Goal: Task Accomplishment & Management: Complete application form

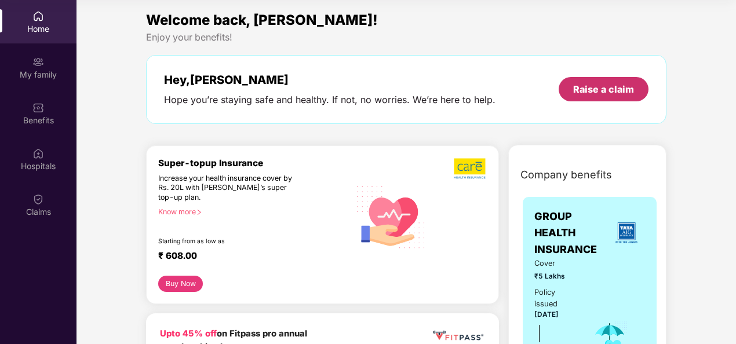
click at [612, 90] on div "Raise a claim" at bounding box center [603, 89] width 61 height 13
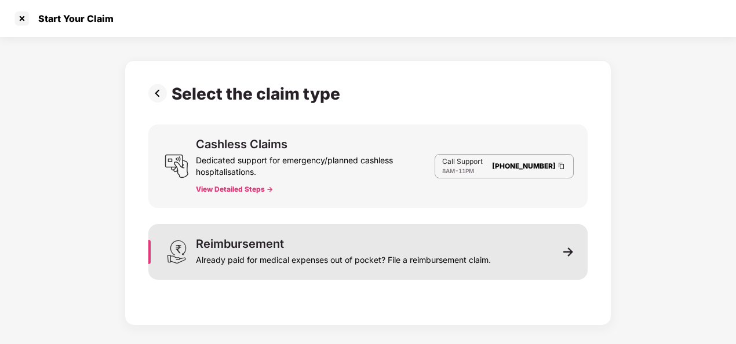
click at [523, 259] on div "Reimbursement Already paid for medical expenses out of pocket? File a reimburse…" at bounding box center [367, 252] width 439 height 56
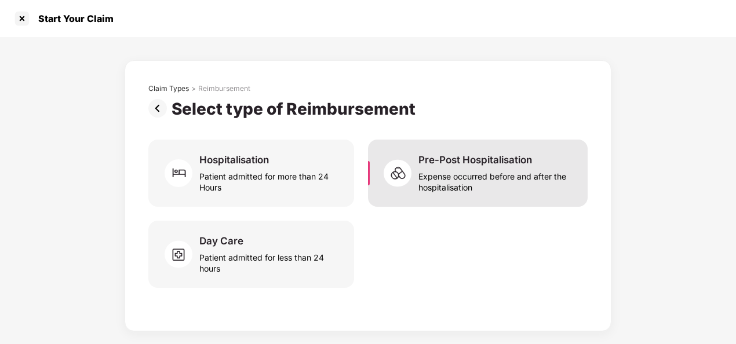
click at [433, 181] on div "Expense occurred before and after the hospitalisation" at bounding box center [495, 179] width 155 height 27
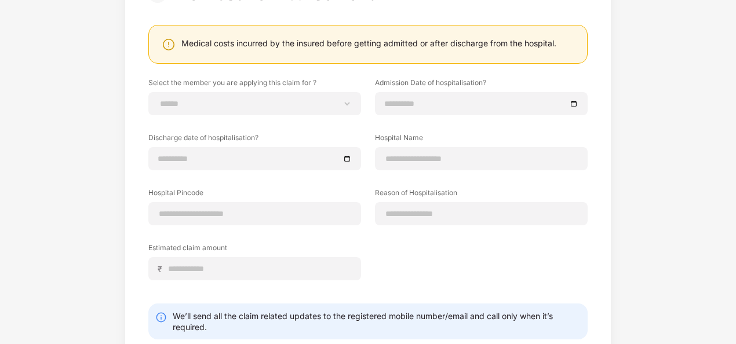
scroll to position [7, 0]
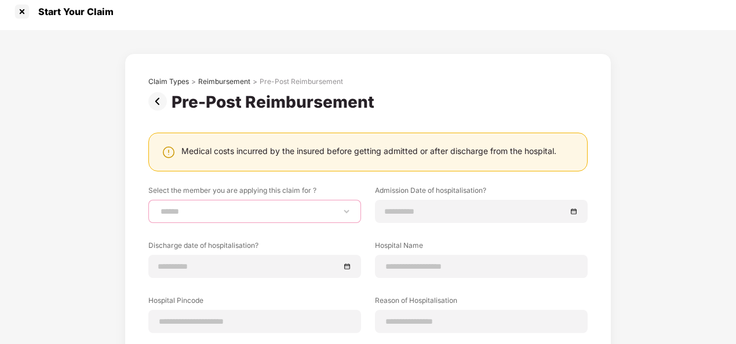
click at [275, 209] on select "**********" at bounding box center [254, 211] width 193 height 9
select select "**********"
click at [158, 207] on select "**********" at bounding box center [254, 211] width 193 height 9
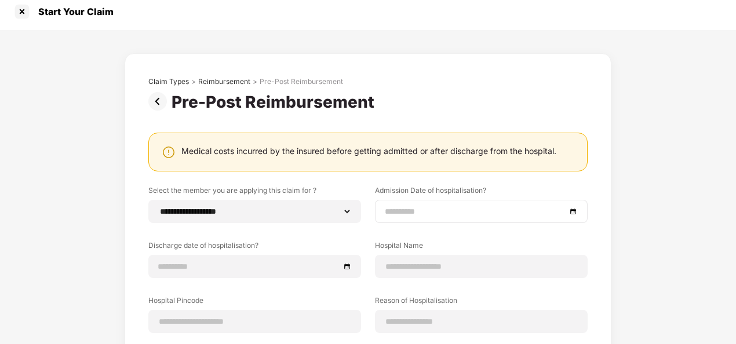
click at [470, 212] on input at bounding box center [475, 211] width 181 height 13
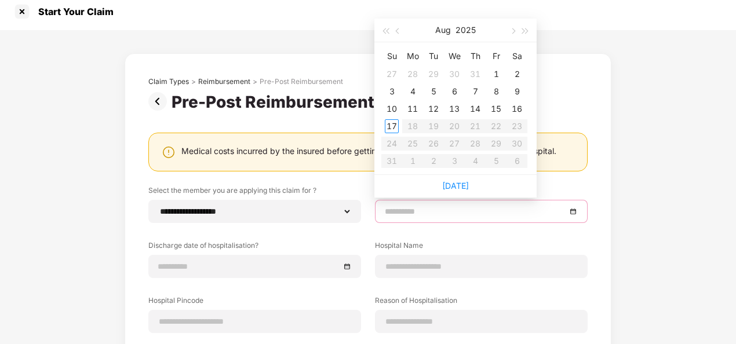
click at [661, 169] on div "**********" at bounding box center [368, 274] width 736 height 488
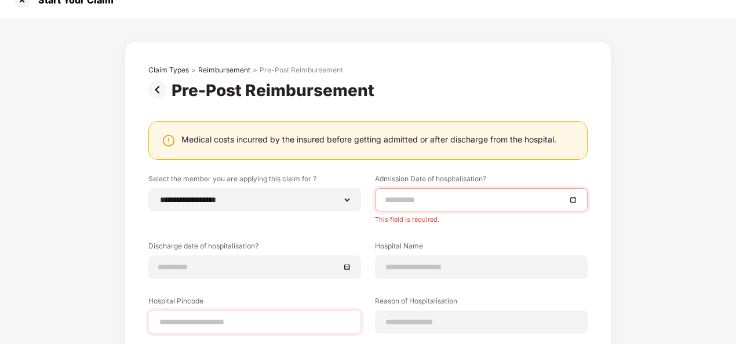
scroll to position [76, 0]
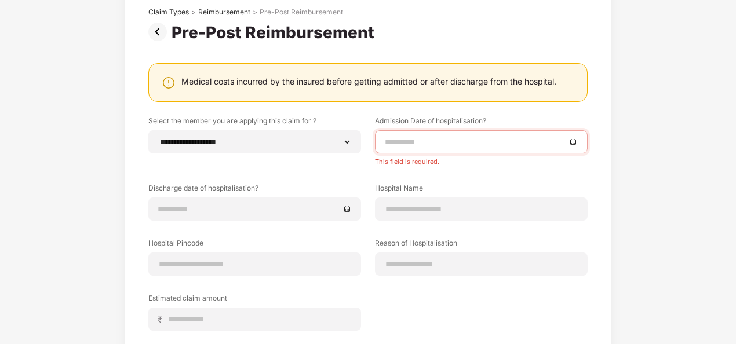
click at [149, 32] on img at bounding box center [159, 32] width 23 height 19
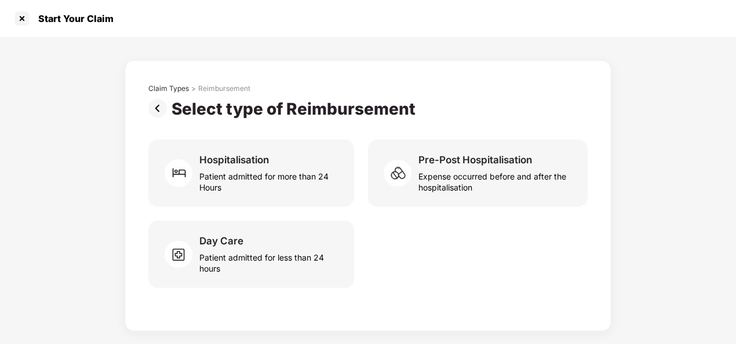
scroll to position [0, 0]
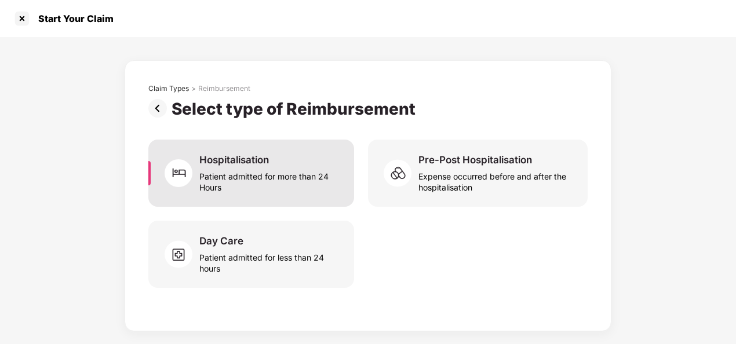
click at [265, 174] on div "Patient admitted for more than 24 Hours" at bounding box center [269, 179] width 141 height 27
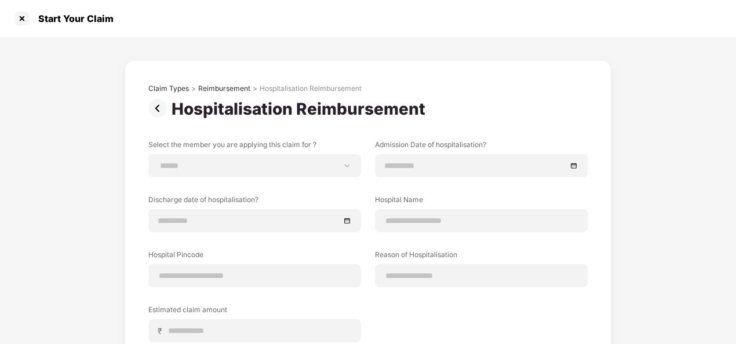
click at [154, 103] on img at bounding box center [159, 108] width 23 height 19
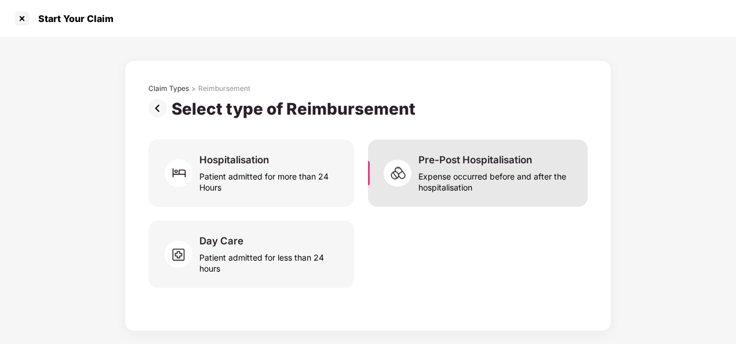
click at [411, 182] on img at bounding box center [400, 173] width 35 height 35
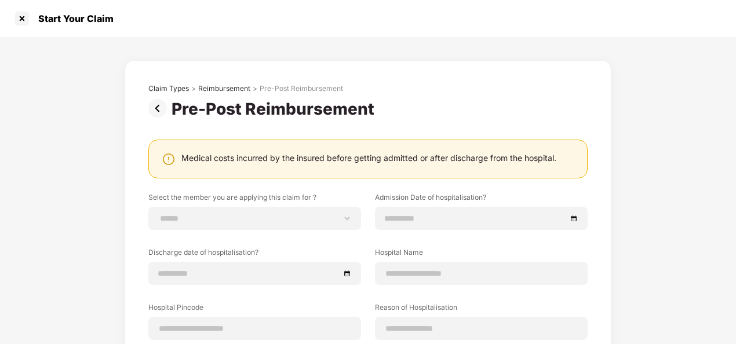
click at [155, 107] on img at bounding box center [159, 108] width 23 height 19
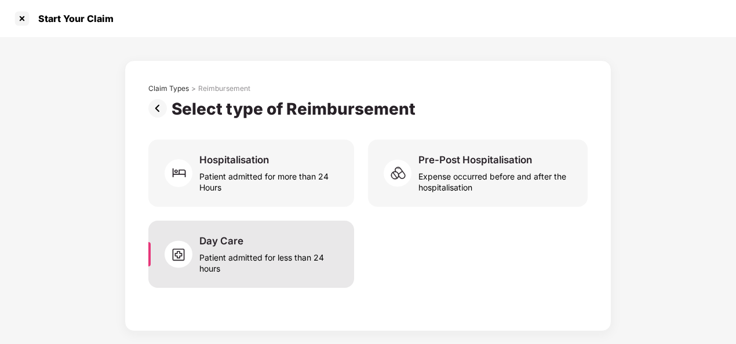
click at [254, 268] on div "Patient admitted for less than 24 hours" at bounding box center [269, 260] width 141 height 27
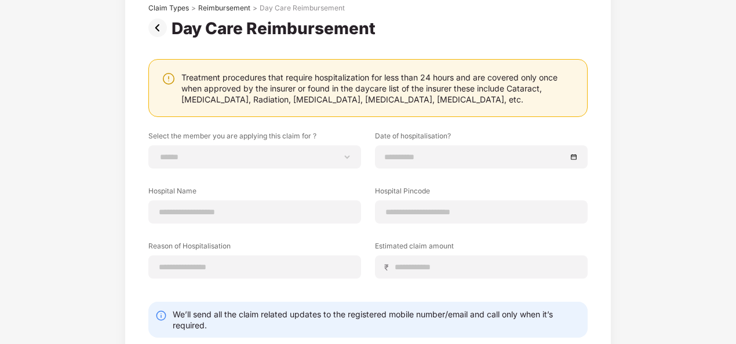
scroll to position [29, 0]
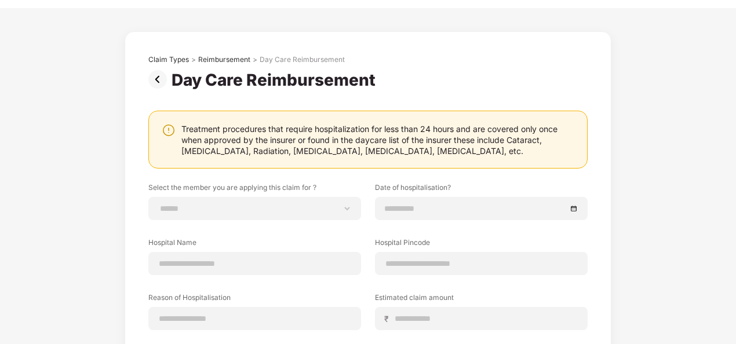
click at [157, 75] on img at bounding box center [159, 79] width 23 height 19
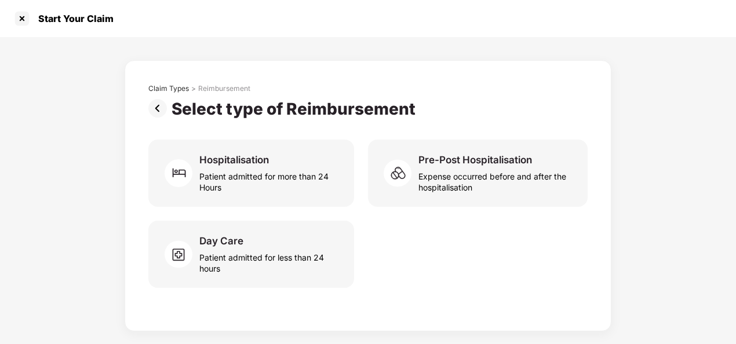
scroll to position [0, 0]
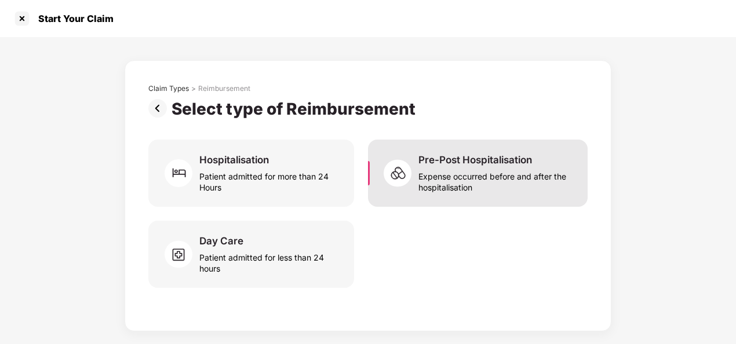
click at [487, 175] on div "Expense occurred before and after the hospitalisation" at bounding box center [495, 179] width 155 height 27
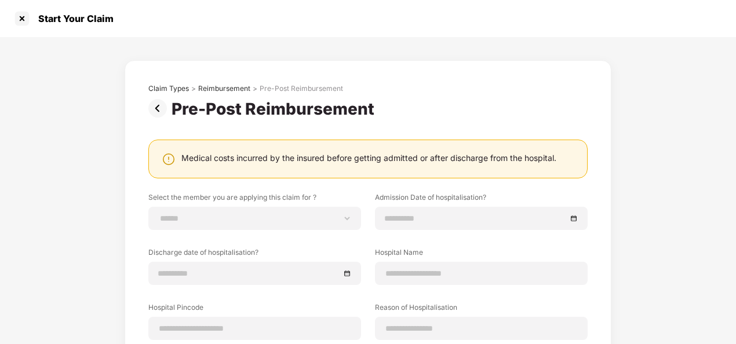
click at [152, 105] on img at bounding box center [159, 108] width 23 height 19
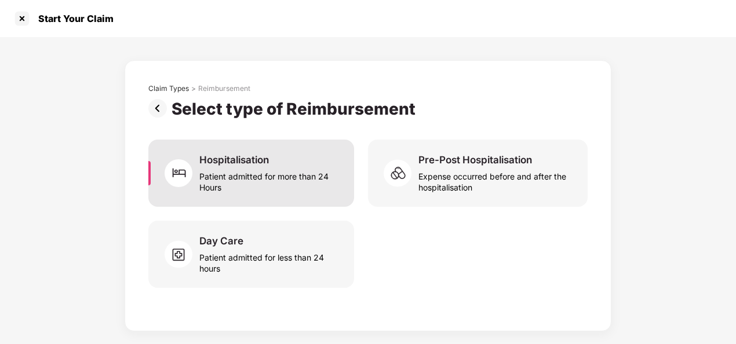
click at [254, 165] on div "Hospitalisation" at bounding box center [234, 160] width 70 height 13
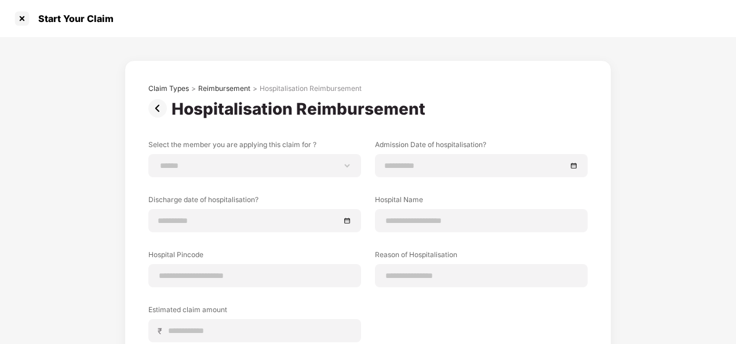
click at [160, 108] on img at bounding box center [159, 108] width 23 height 19
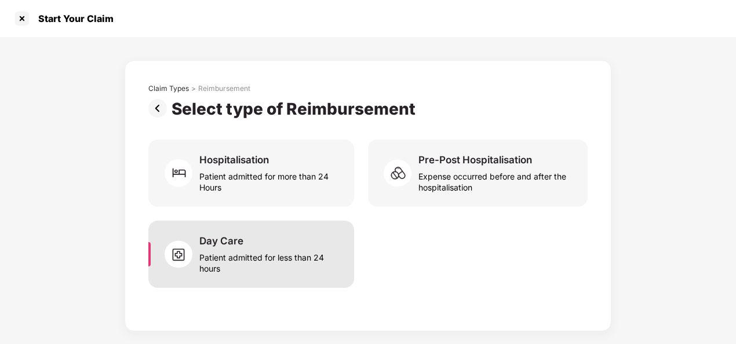
click at [225, 253] on div "Patient admitted for less than 24 hours" at bounding box center [269, 260] width 141 height 27
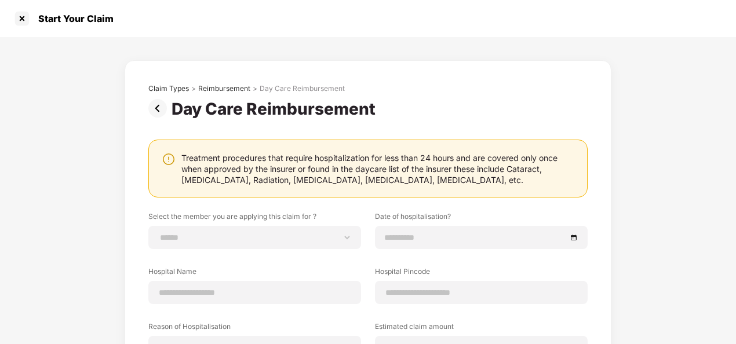
click at [158, 104] on img at bounding box center [159, 108] width 23 height 19
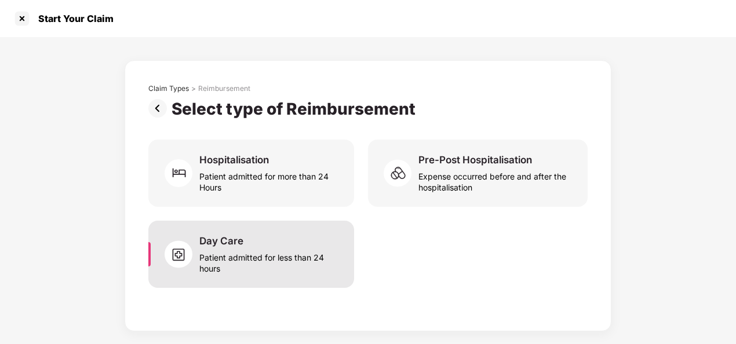
click at [250, 255] on div "Patient admitted for less than 24 hours" at bounding box center [269, 260] width 141 height 27
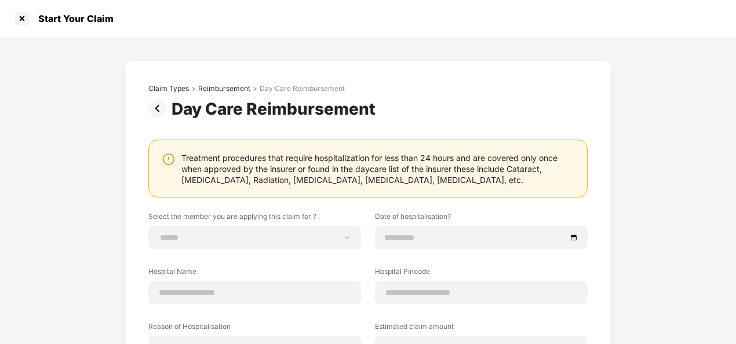
click at [159, 107] on img at bounding box center [159, 108] width 23 height 19
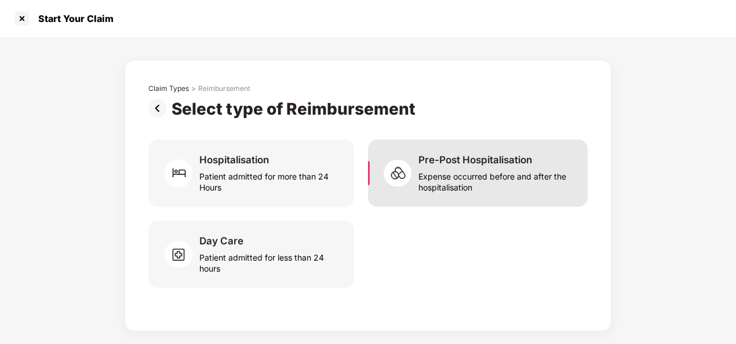
click at [485, 162] on div "Pre-Post Hospitalisation" at bounding box center [475, 160] width 114 height 13
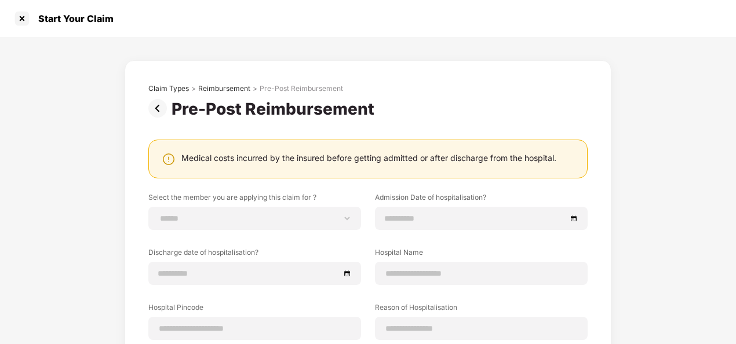
click at [156, 108] on img at bounding box center [159, 108] width 23 height 19
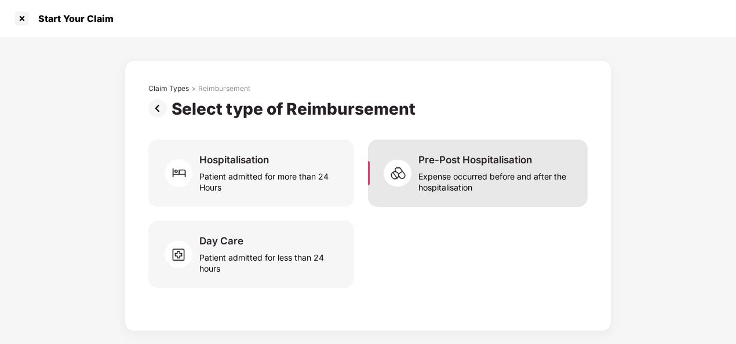
click at [488, 167] on div "Expense occurred before and after the hospitalisation" at bounding box center [495, 179] width 155 height 27
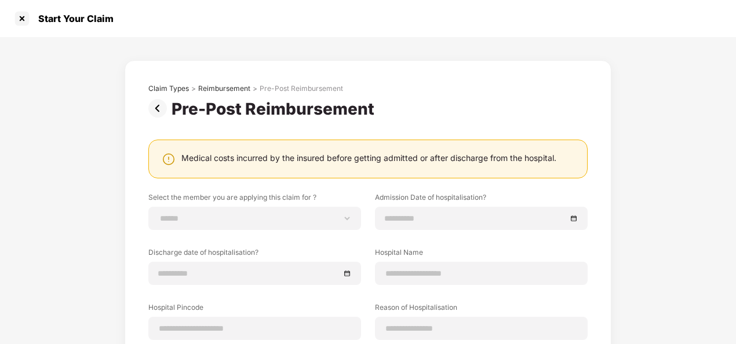
click at [154, 111] on img at bounding box center [159, 108] width 23 height 19
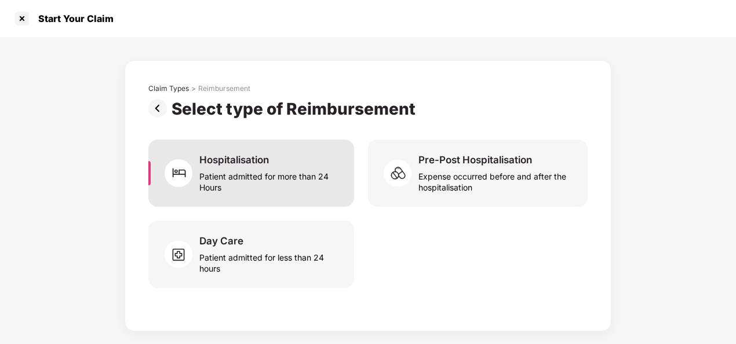
click at [251, 183] on div "Patient admitted for more than 24 Hours" at bounding box center [269, 179] width 141 height 27
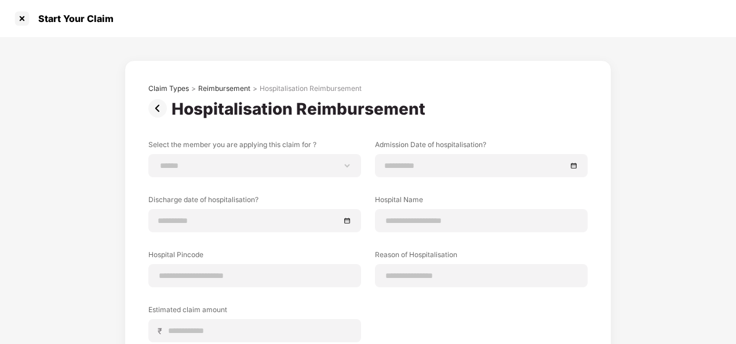
click at [153, 108] on img at bounding box center [159, 108] width 23 height 19
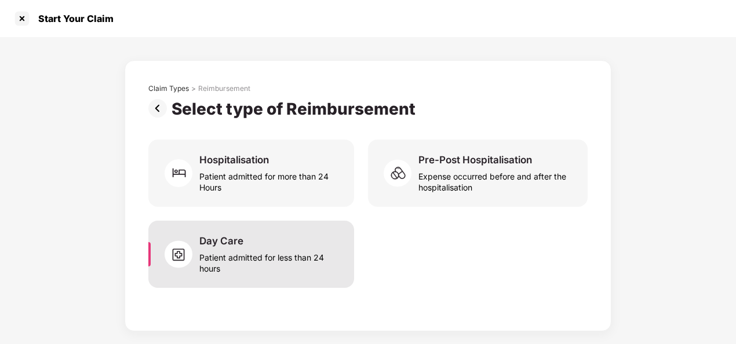
click at [215, 256] on div "Patient admitted for less than 24 hours" at bounding box center [269, 260] width 141 height 27
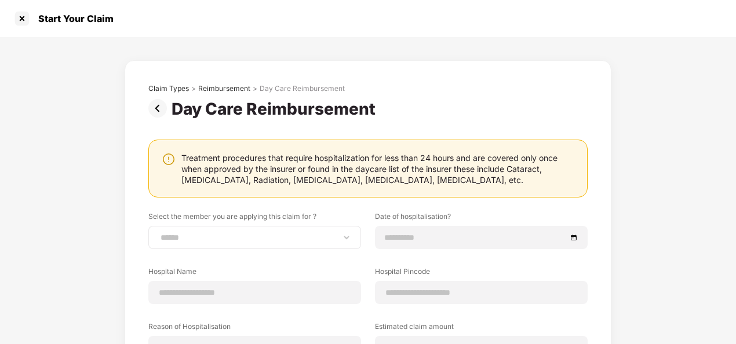
scroll to position [116, 0]
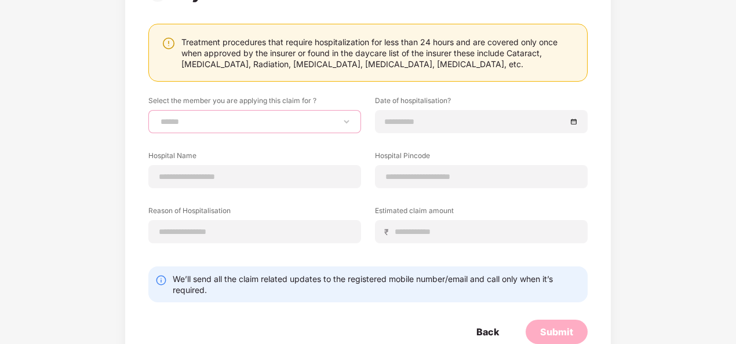
click at [261, 118] on select "**********" at bounding box center [254, 121] width 193 height 9
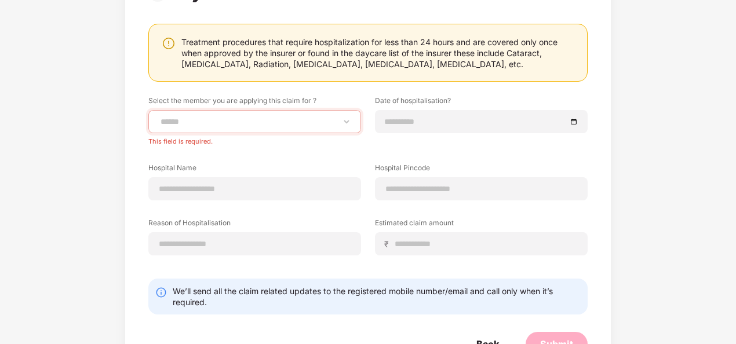
click at [633, 126] on div "**********" at bounding box center [368, 153] width 736 height 465
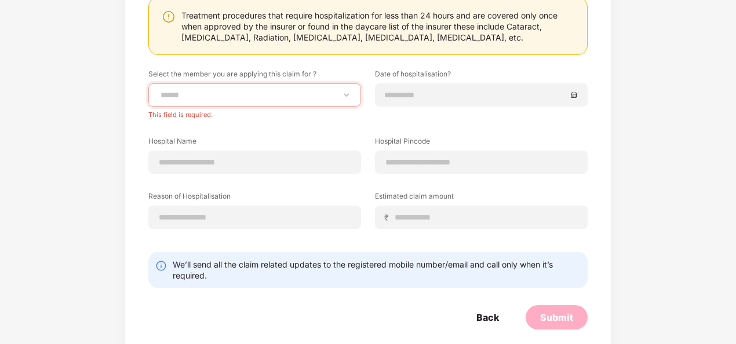
scroll to position [156, 0]
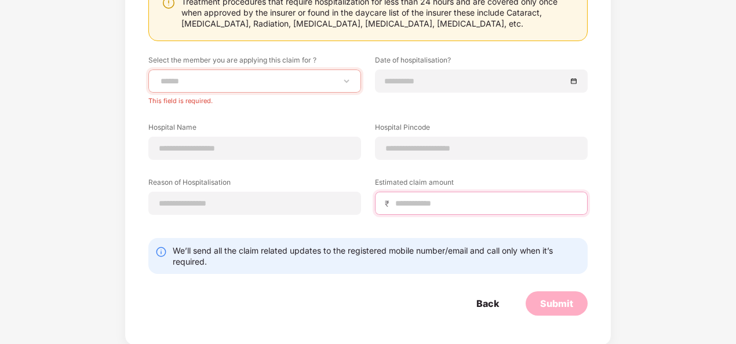
click at [409, 198] on input at bounding box center [486, 204] width 184 height 12
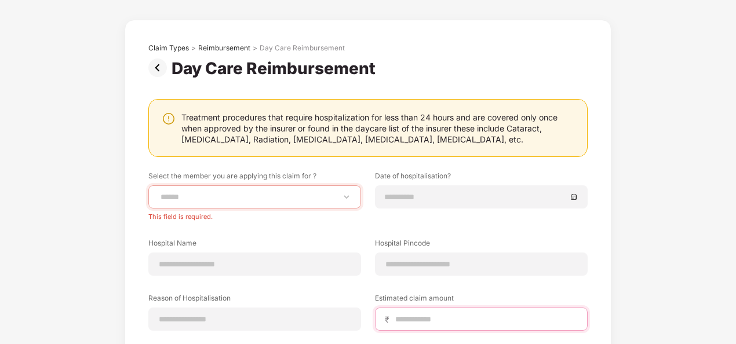
scroll to position [0, 0]
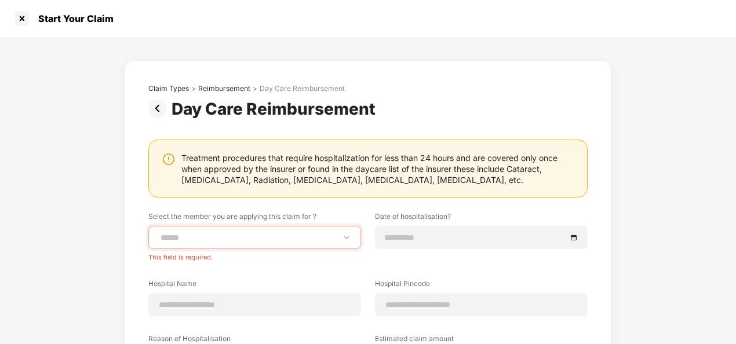
click at [161, 107] on img at bounding box center [159, 108] width 23 height 19
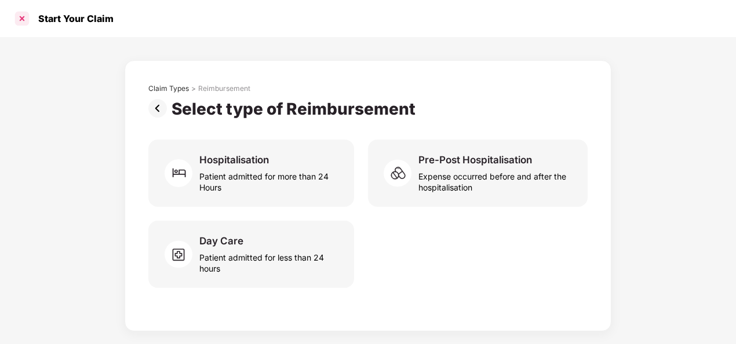
click at [23, 17] on div at bounding box center [22, 18] width 19 height 19
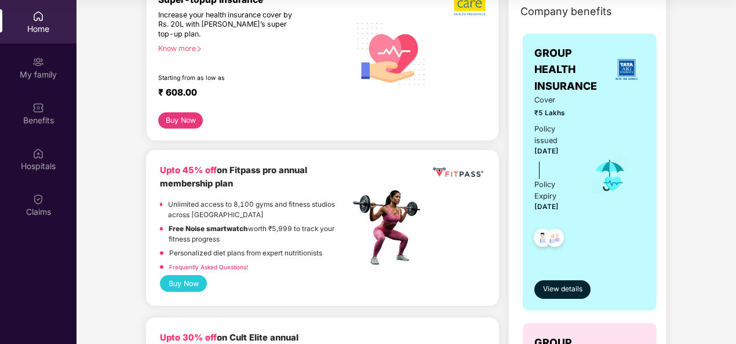
scroll to position [116, 0]
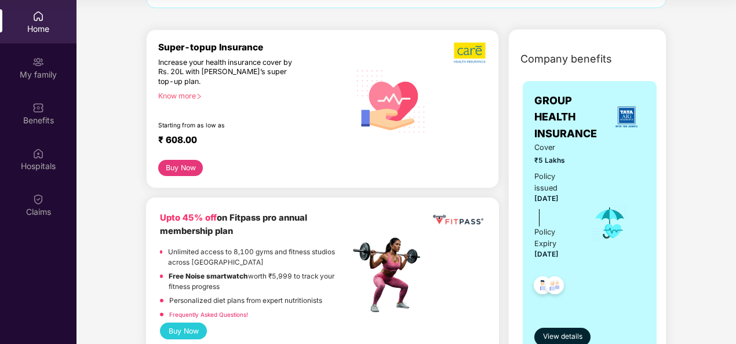
click at [185, 94] on div "Know more" at bounding box center [250, 96] width 185 height 8
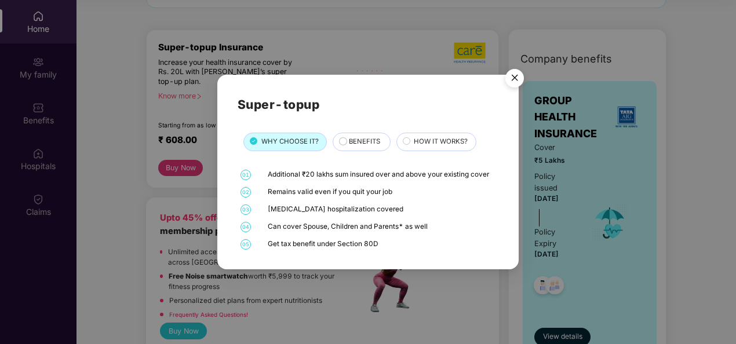
click at [371, 142] on span "BENEFITS" at bounding box center [364, 142] width 31 height 10
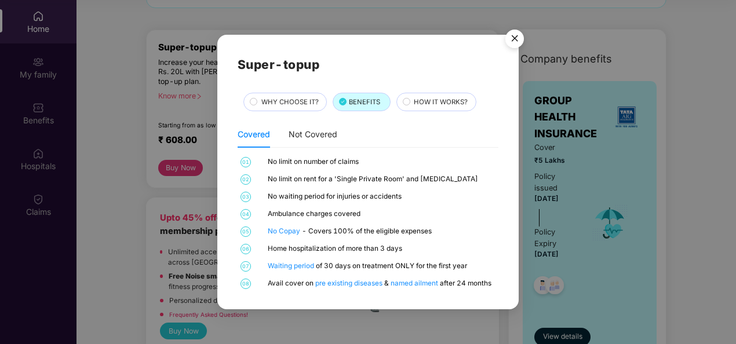
click at [439, 103] on span "HOW IT WORKS?" at bounding box center [441, 102] width 54 height 10
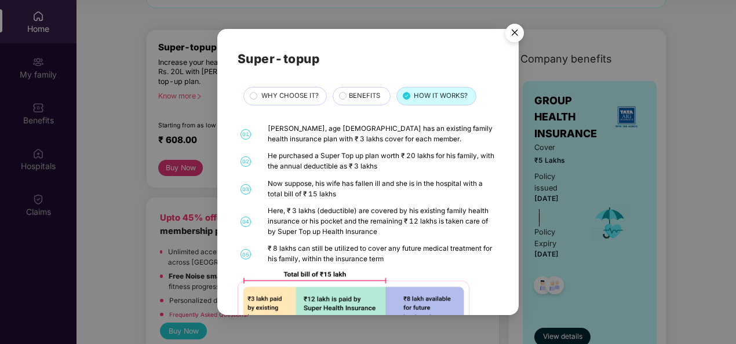
scroll to position [47, 0]
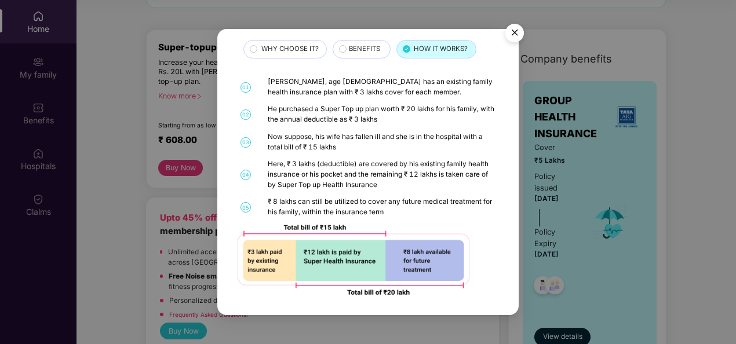
click at [511, 31] on img "Close" at bounding box center [514, 35] width 32 height 32
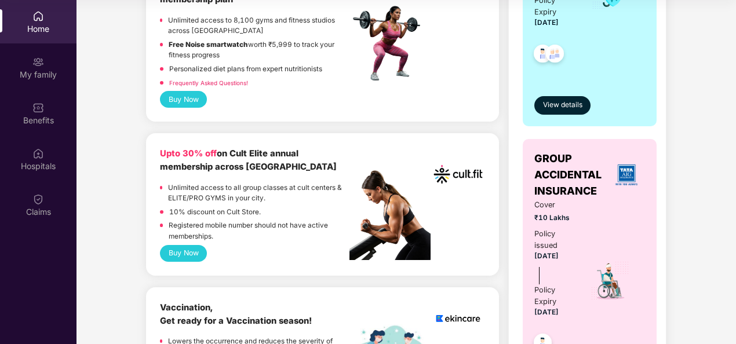
scroll to position [405, 0]
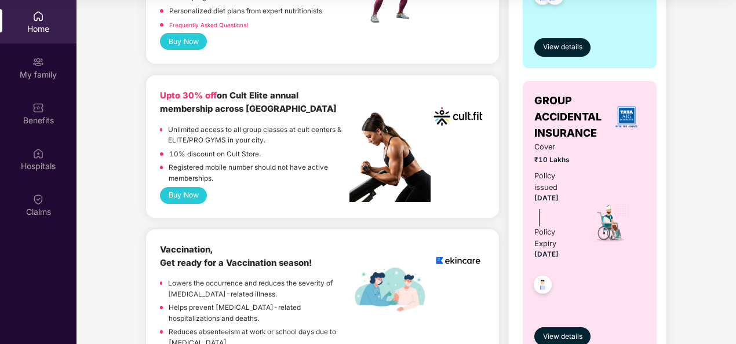
click at [422, 194] on img at bounding box center [389, 157] width 81 height 90
click at [189, 188] on button "Buy Now" at bounding box center [183, 195] width 47 height 17
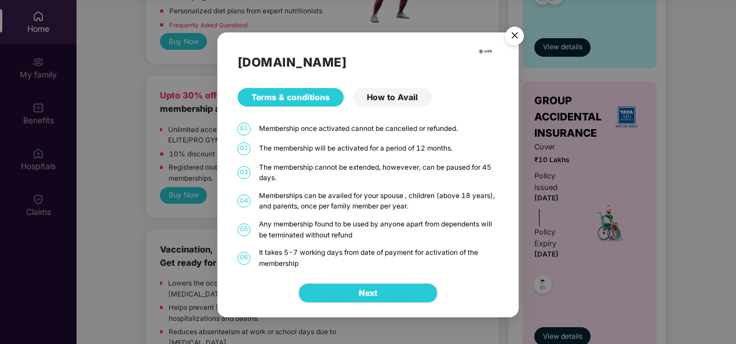
click at [403, 97] on div "How to Avail" at bounding box center [392, 97] width 79 height 19
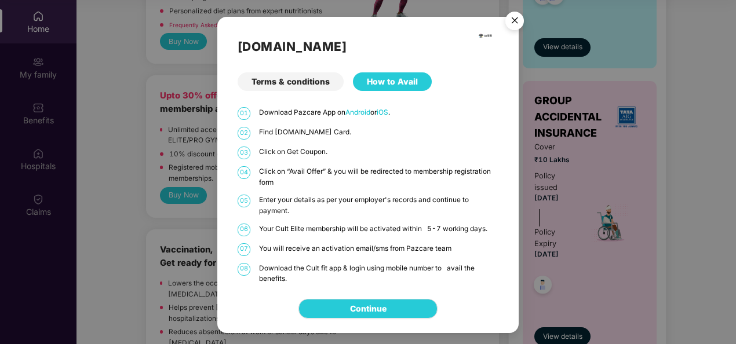
click at [527, 15] on img "Close" at bounding box center [514, 22] width 32 height 32
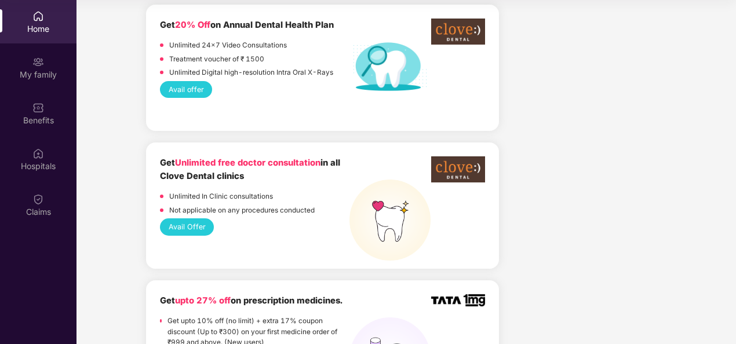
scroll to position [869, 0]
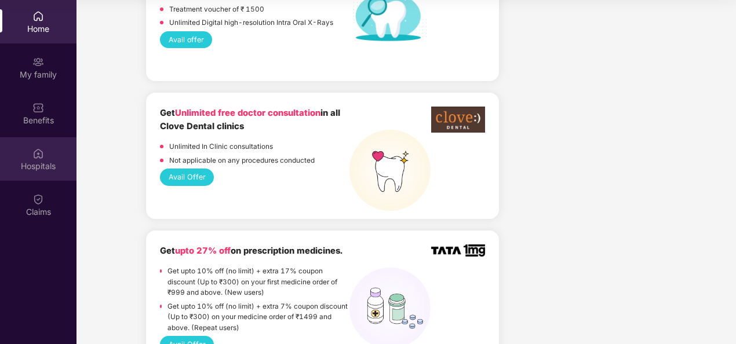
click at [8, 150] on div "Hospitals" at bounding box center [38, 158] width 76 height 43
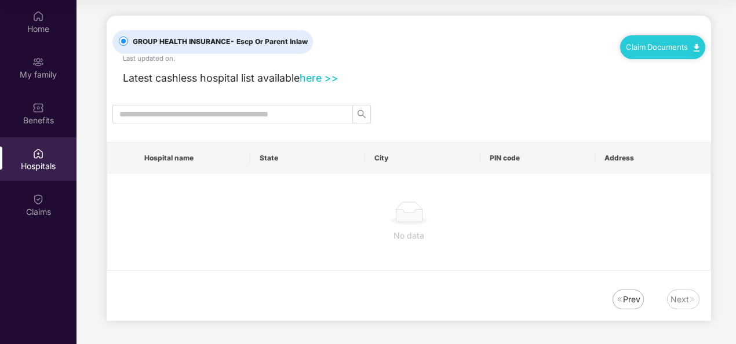
scroll to position [0, 0]
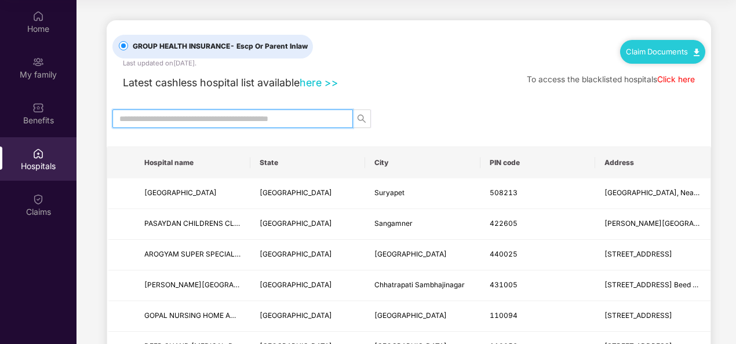
click at [275, 123] on input "text" at bounding box center [227, 118] width 217 height 13
click at [318, 80] on link "here >>" at bounding box center [318, 82] width 39 height 12
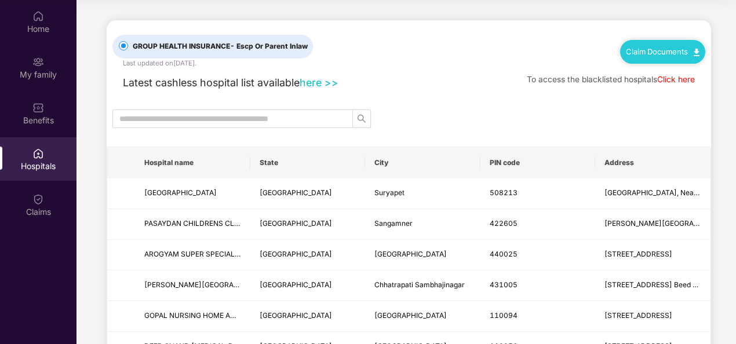
click at [656, 54] on link "Claim Documents" at bounding box center [663, 51] width 74 height 9
click at [667, 74] on link "Claim Form" at bounding box center [666, 72] width 75 height 25
click at [655, 56] on div "Claim Documents" at bounding box center [662, 51] width 85 height 23
click at [694, 56] on img at bounding box center [696, 53] width 6 height 8
click at [676, 51] on link "Claim Documents" at bounding box center [663, 51] width 74 height 9
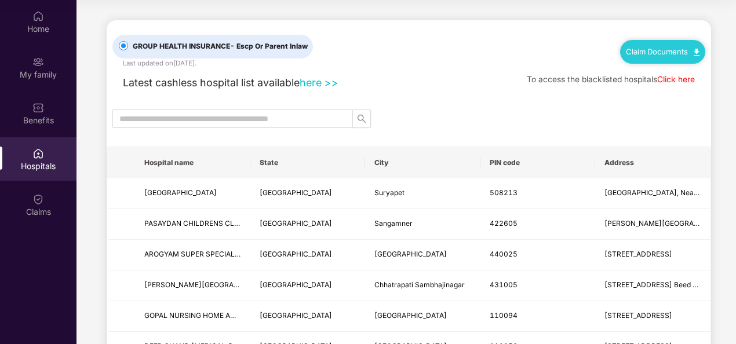
click at [676, 51] on link "Claim Documents" at bounding box center [663, 51] width 74 height 9
click at [676, 92] on link "Claim Process" at bounding box center [666, 95] width 75 height 25
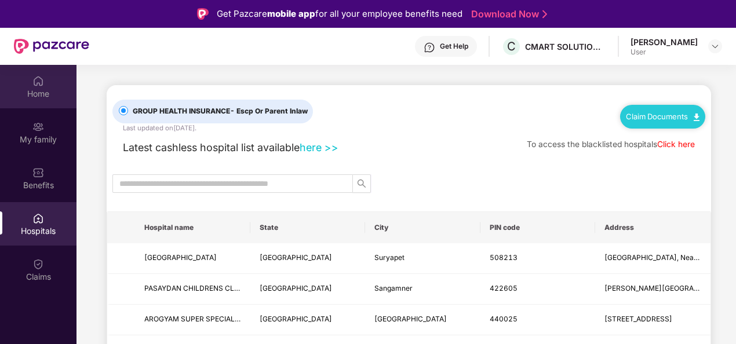
click at [34, 96] on div "Home" at bounding box center [38, 94] width 76 height 12
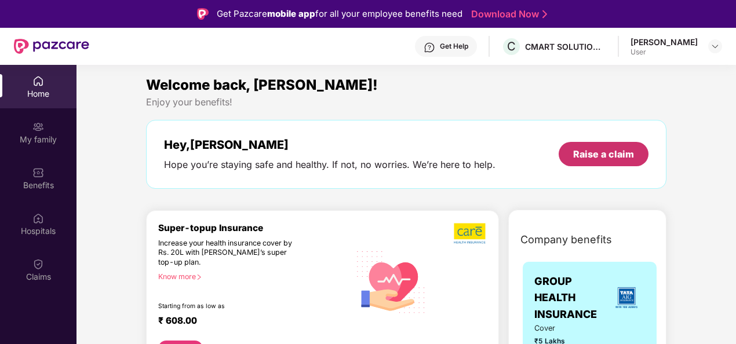
click at [602, 162] on div "Raise a claim" at bounding box center [603, 154] width 90 height 24
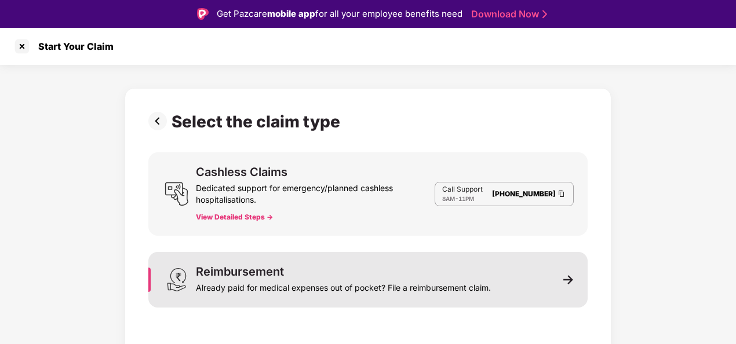
click at [517, 284] on div "Reimbursement Already paid for medical expenses out of pocket? File a reimburse…" at bounding box center [367, 280] width 439 height 56
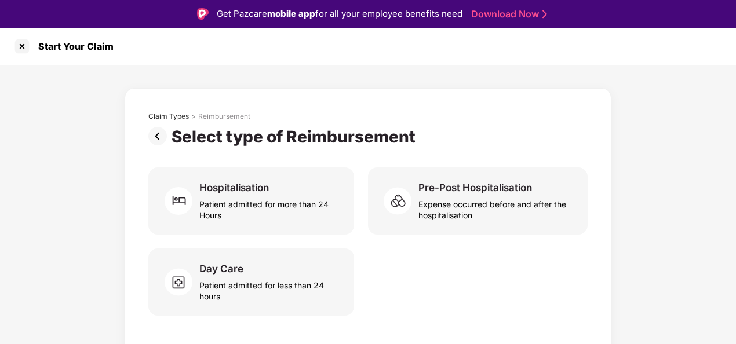
scroll to position [28, 0]
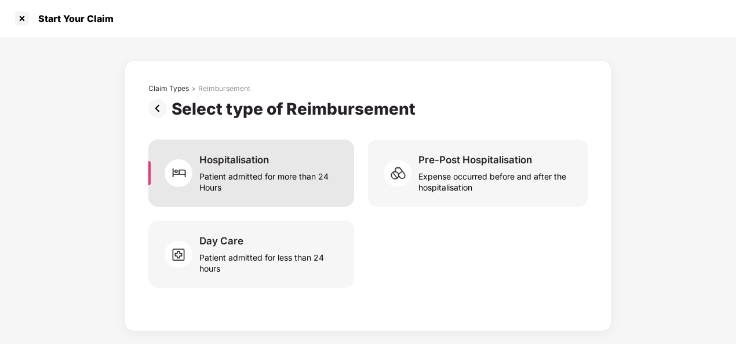
click at [293, 178] on div "Patient admitted for more than 24 Hours" at bounding box center [269, 179] width 141 height 27
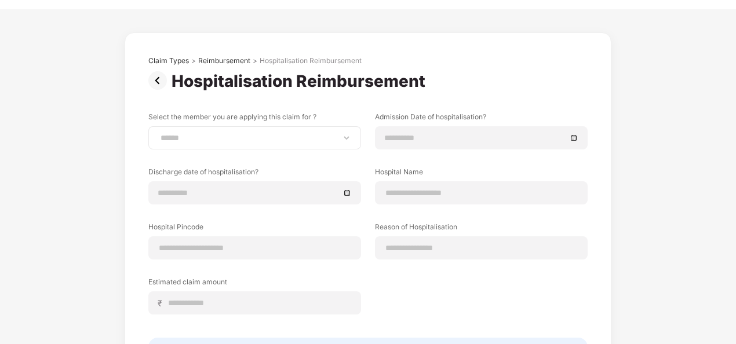
click at [305, 145] on div "**********" at bounding box center [254, 137] width 213 height 23
click at [305, 139] on select "**********" at bounding box center [254, 137] width 193 height 9
select select "**********"
click at [158, 133] on select "**********" at bounding box center [254, 137] width 193 height 9
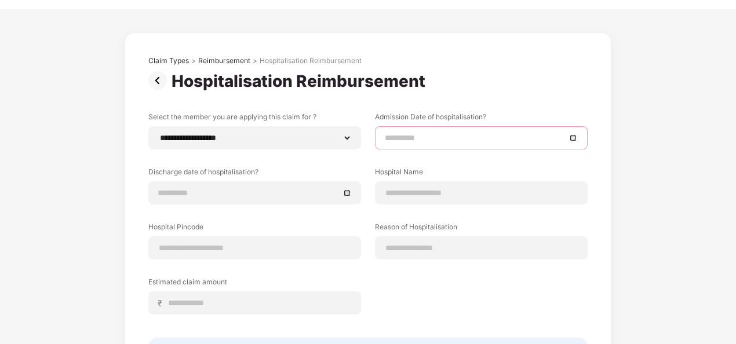
click at [473, 134] on input at bounding box center [475, 137] width 181 height 13
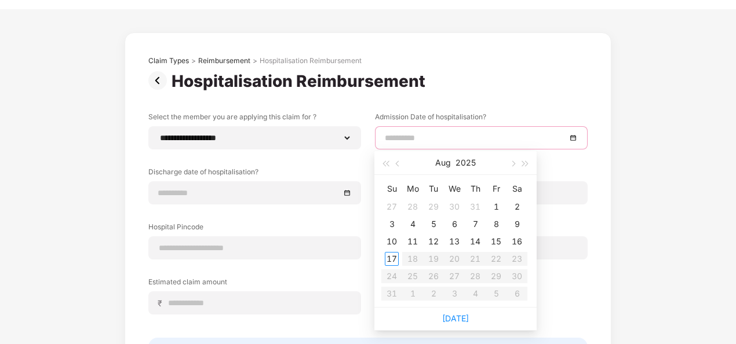
type input "**********"
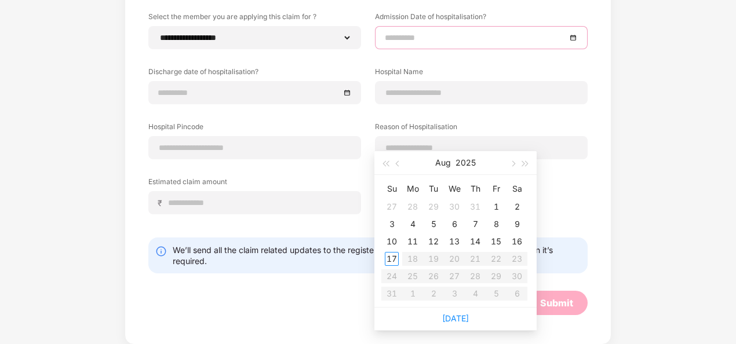
click at [663, 142] on div "**********" at bounding box center [368, 127] width 736 height 436
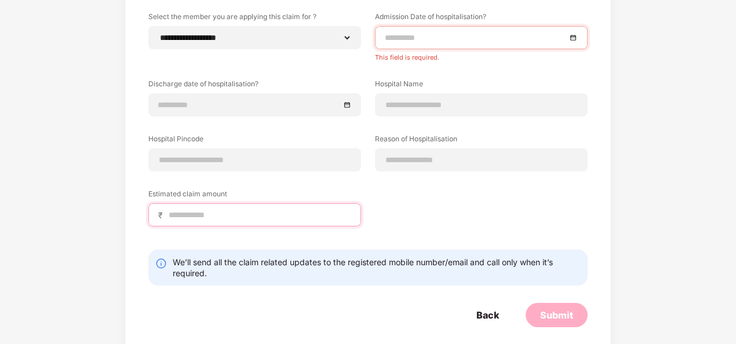
click at [195, 213] on input at bounding box center [259, 215] width 184 height 12
click at [162, 264] on div "We’ll send all the claim related updates to the registered mobile number/email …" at bounding box center [367, 268] width 439 height 36
